Goal: Information Seeking & Learning: Find specific fact

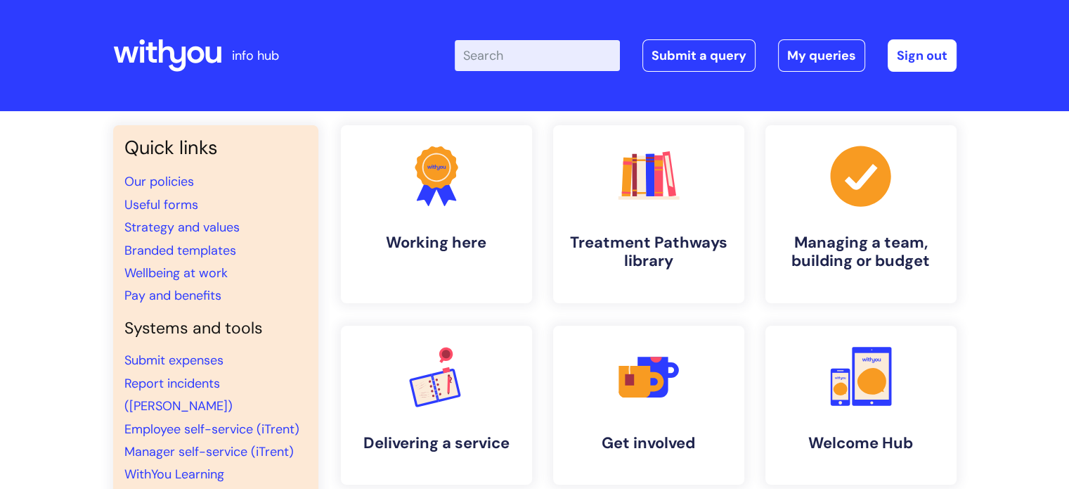
click at [486, 53] on input "Enter your search term here..." at bounding box center [537, 55] width 165 height 31
type input "wifi"
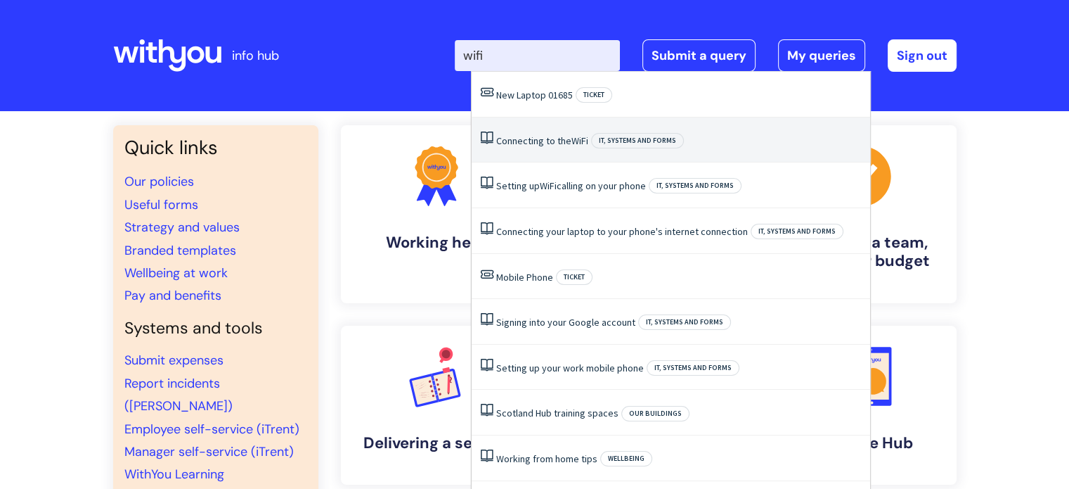
click at [784, 151] on li "Connecting to the WiFi IT, systems and forms" at bounding box center [671, 140] width 399 height 46
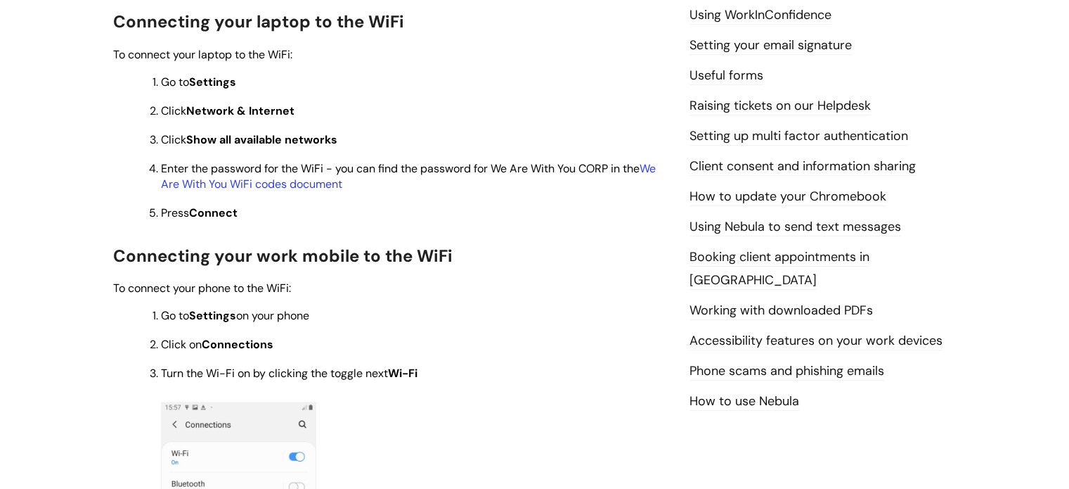
scroll to position [576, 0]
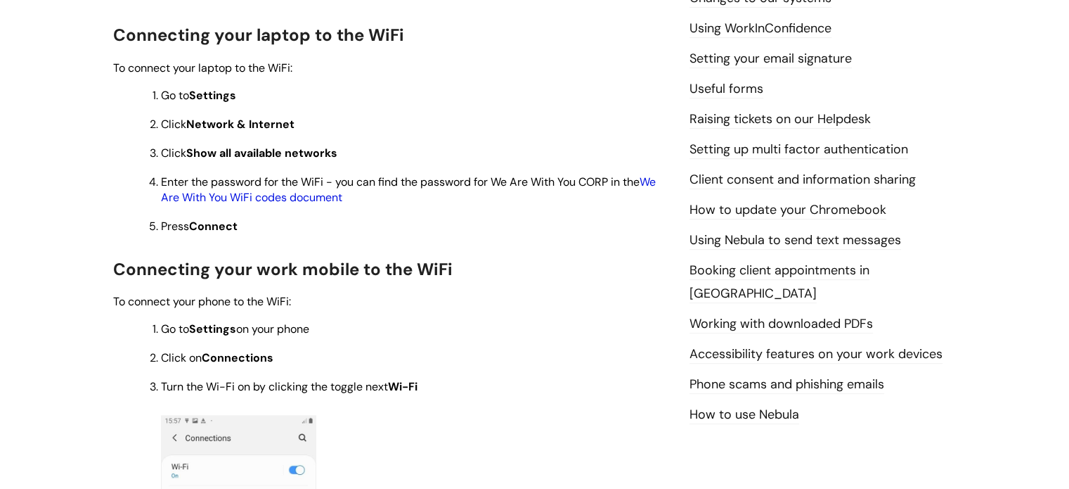
click at [271, 202] on link "We Are With You WiFi codes document" at bounding box center [408, 189] width 495 height 30
